Goal: Information Seeking & Learning: Check status

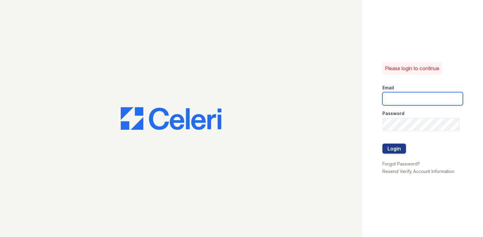
type input "[EMAIL_ADDRESS][DOMAIN_NAME]"
click at [388, 143] on div at bounding box center [422, 137] width 80 height 13
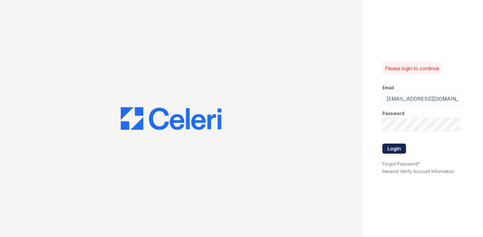
click at [388, 145] on button "Login" at bounding box center [394, 149] width 24 height 10
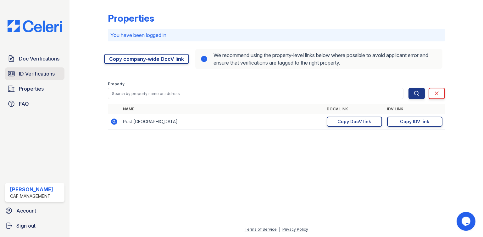
click at [36, 74] on span "ID Verifications" at bounding box center [37, 74] width 36 height 8
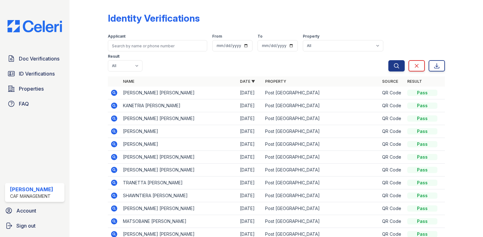
click at [113, 92] on icon at bounding box center [114, 93] width 2 height 2
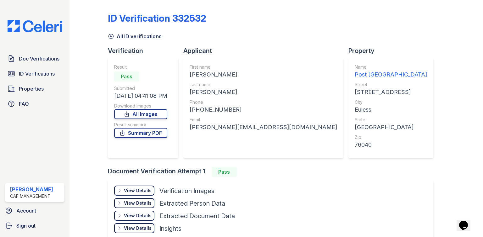
click at [148, 194] on div "View Details Details" at bounding box center [134, 191] width 40 height 10
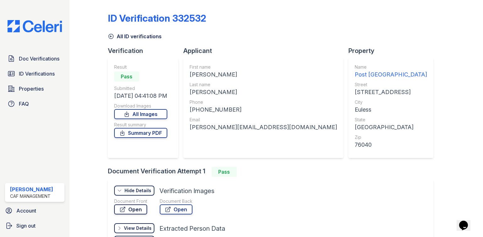
click at [144, 209] on link "Open" at bounding box center [130, 210] width 33 height 10
click at [48, 78] on link "ID Verifications" at bounding box center [34, 74] width 59 height 13
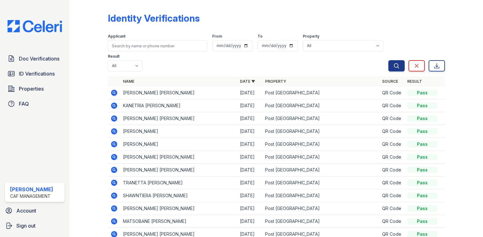
click at [114, 92] on icon at bounding box center [114, 93] width 8 height 8
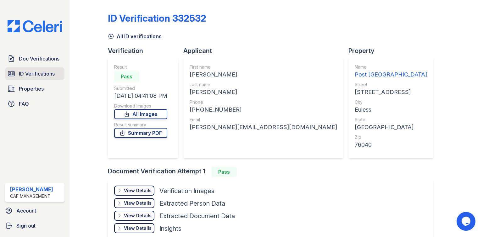
drag, startPoint x: 37, startPoint y: 76, endPoint x: 40, endPoint y: 77, distance: 3.3
click at [37, 76] on span "ID Verifications" at bounding box center [37, 74] width 36 height 8
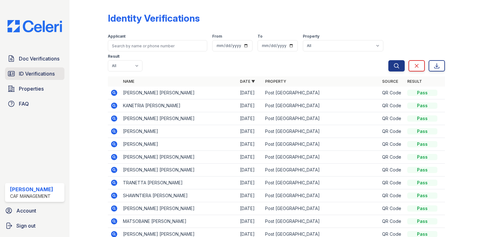
click at [40, 74] on span "ID Verifications" at bounding box center [37, 74] width 36 height 8
click at [32, 70] on span "ID Verifications" at bounding box center [37, 74] width 36 height 8
click at [39, 77] on span "ID Verifications" at bounding box center [37, 74] width 36 height 8
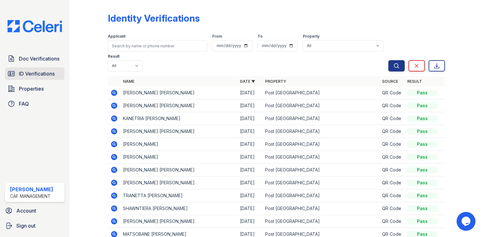
click at [26, 75] on span "ID Verifications" at bounding box center [37, 74] width 36 height 8
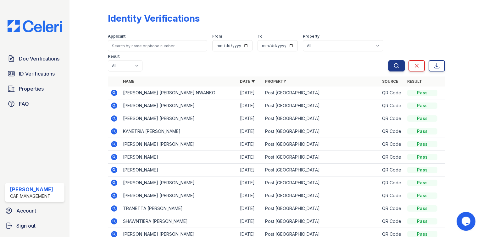
drag, startPoint x: 57, startPoint y: 72, endPoint x: 185, endPoint y: 94, distance: 129.2
click at [57, 72] on link "ID Verifications" at bounding box center [34, 74] width 59 height 13
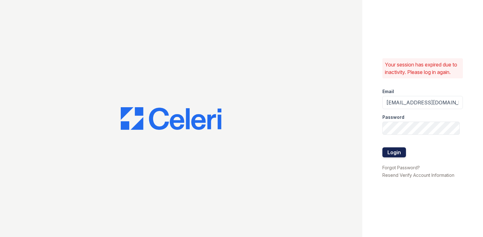
click at [392, 156] on button "Login" at bounding box center [394, 153] width 24 height 10
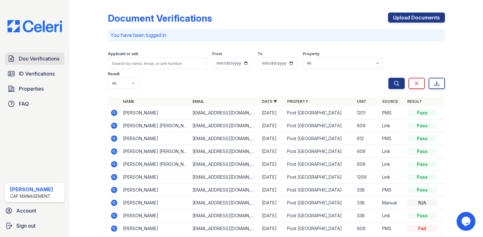
click at [41, 62] on span "Doc Verifications" at bounding box center [39, 59] width 41 height 8
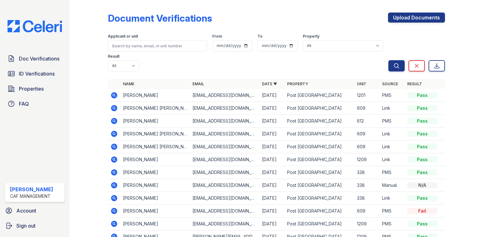
click at [114, 92] on icon at bounding box center [114, 96] width 8 height 8
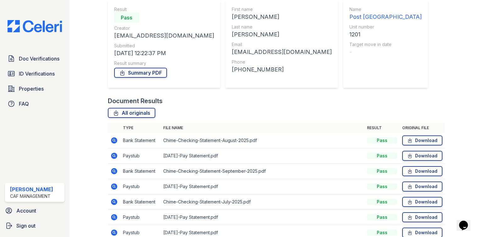
scroll to position [50, 0]
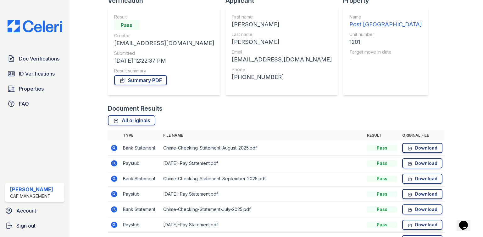
drag, startPoint x: 157, startPoint y: 79, endPoint x: 162, endPoint y: 73, distance: 7.4
click at [157, 79] on link "Summary PDF" at bounding box center [140, 80] width 53 height 10
click at [146, 83] on link "Summary PDF" at bounding box center [140, 80] width 53 height 10
click at [38, 75] on span "ID Verifications" at bounding box center [37, 74] width 36 height 8
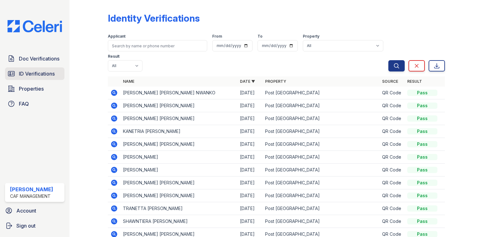
click at [46, 77] on span "ID Verifications" at bounding box center [37, 74] width 36 height 8
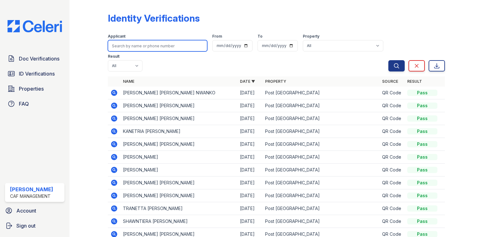
click at [136, 49] on input "search" at bounding box center [157, 45] width 99 height 11
type input "earl"
click at [388, 60] on button "Search" at bounding box center [396, 65] width 16 height 11
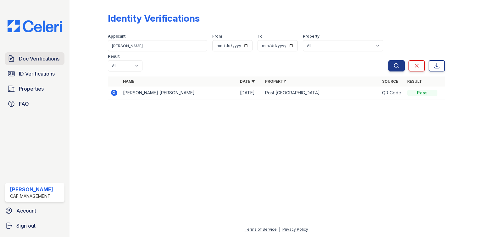
click at [20, 59] on span "Doc Verifications" at bounding box center [39, 59] width 41 height 8
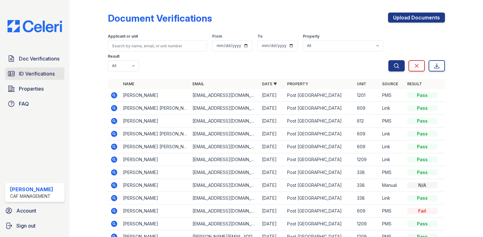
click at [36, 71] on span "ID Verifications" at bounding box center [37, 74] width 36 height 8
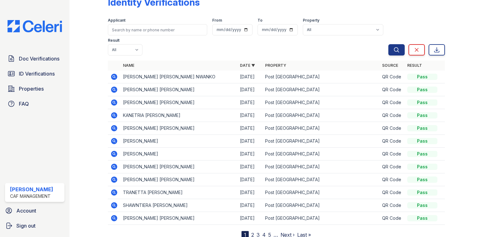
scroll to position [25, 0]
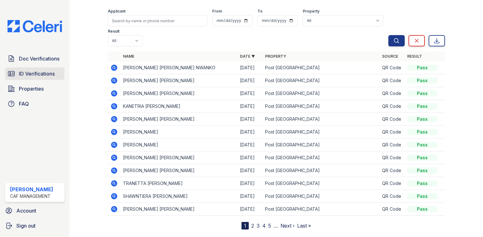
click at [26, 76] on span "ID Verifications" at bounding box center [37, 74] width 36 height 8
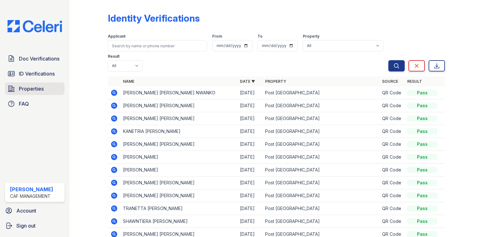
click at [35, 91] on span "Properties" at bounding box center [31, 89] width 25 height 8
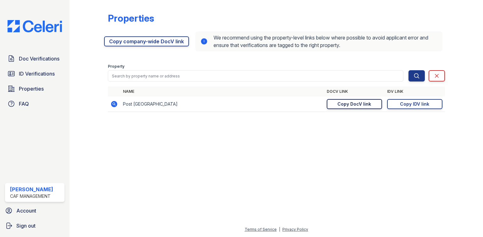
click at [361, 106] on div "Copy DocV link" at bounding box center [354, 104] width 34 height 6
click at [419, 102] on div "Copy IDV link" at bounding box center [414, 104] width 29 height 6
click at [37, 78] on link "ID Verifications" at bounding box center [34, 74] width 59 height 13
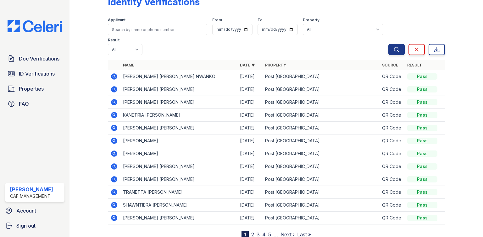
scroll to position [25, 0]
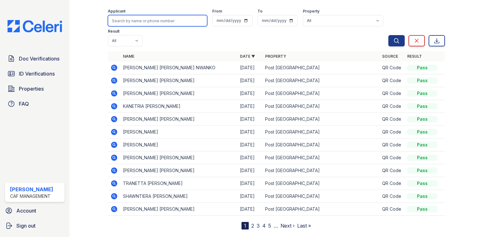
click at [137, 22] on input "search" at bounding box center [157, 20] width 99 height 11
type input "earl"
click at [388, 35] on button "Search" at bounding box center [396, 40] width 16 height 11
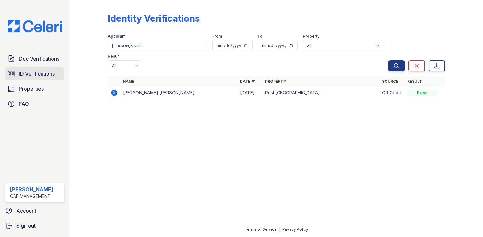
click at [40, 76] on span "ID Verifications" at bounding box center [37, 74] width 36 height 8
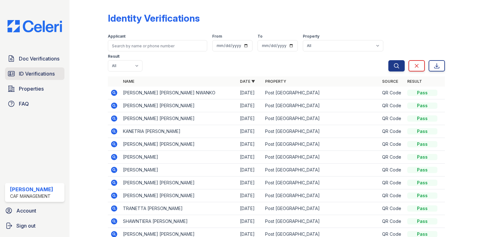
click at [33, 74] on span "ID Verifications" at bounding box center [37, 74] width 36 height 8
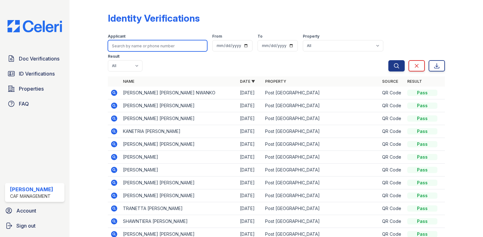
click at [121, 51] on input "search" at bounding box center [157, 45] width 99 height 11
type input "Earl"
click at [388, 60] on button "Search" at bounding box center [396, 65] width 16 height 11
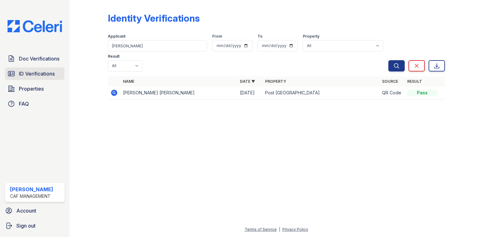
click at [45, 78] on link "ID Verifications" at bounding box center [34, 74] width 59 height 13
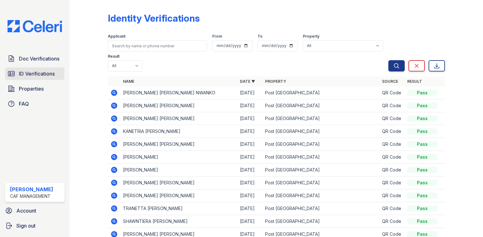
click at [39, 79] on link "ID Verifications" at bounding box center [34, 74] width 59 height 13
click at [24, 70] on span "ID Verifications" at bounding box center [37, 74] width 36 height 8
click at [24, 60] on span "Doc Verifications" at bounding box center [39, 59] width 41 height 8
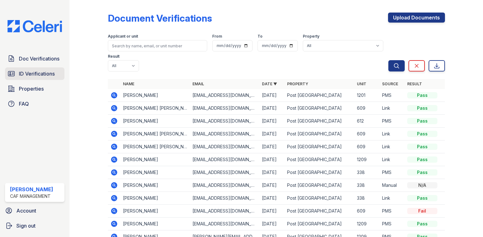
click at [46, 70] on span "ID Verifications" at bounding box center [37, 74] width 36 height 8
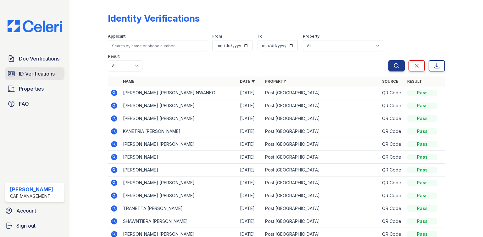
click at [32, 76] on span "ID Verifications" at bounding box center [37, 74] width 36 height 8
click at [56, 74] on link "ID Verifications" at bounding box center [34, 74] width 59 height 13
click at [32, 73] on span "ID Verifications" at bounding box center [37, 74] width 36 height 8
click at [40, 73] on span "ID Verifications" at bounding box center [37, 74] width 36 height 8
click at [49, 75] on span "ID Verifications" at bounding box center [37, 74] width 36 height 8
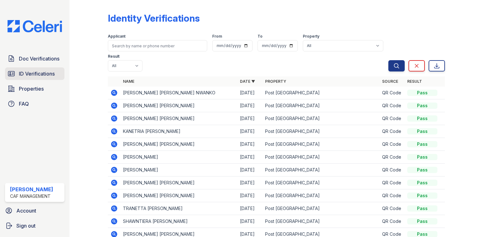
click at [37, 73] on span "ID Verifications" at bounding box center [37, 74] width 36 height 8
